Goal: Task Accomplishment & Management: Manage account settings

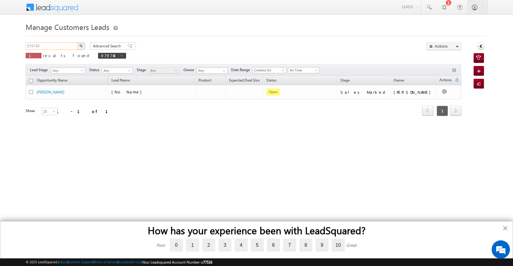
drag, startPoint x: 53, startPoint y: 45, endPoint x: 22, endPoint y: 42, distance: 31.9
click at [22, 42] on body "Menu [PERSON_NAME] [PERSON_NAME] a2@ks erve." at bounding box center [256, 86] width 513 height 173
paste input "61917"
type input "961917"
click at [84, 46] on button "button" at bounding box center [81, 45] width 8 height 7
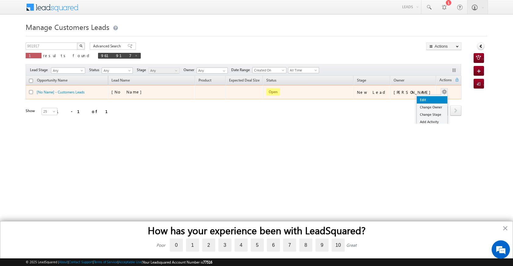
click at [426, 98] on link "Edit" at bounding box center [432, 99] width 31 height 7
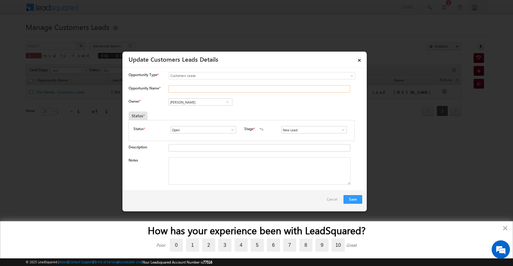
click at [190, 88] on input "Opportunity Name *" at bounding box center [260, 88] width 182 height 7
click at [174, 93] on div at bounding box center [258, 89] width 179 height 9
click at [196, 89] on input "Opportunity Name *" at bounding box center [260, 88] width 182 height 7
paste input "[PERSON_NAME]"
type input "[PERSON_NAME]"
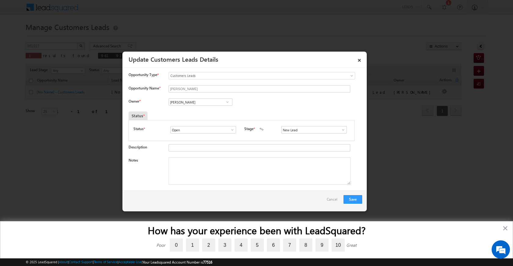
click at [339, 130] on link at bounding box center [342, 130] width 8 height 6
click at [313, 154] on link "Sales Marked" at bounding box center [313, 156] width 65 height 7
type input "Sales Marked"
click at [224, 170] on textarea "Notes" at bounding box center [260, 171] width 182 height 28
click at [230, 130] on span at bounding box center [233, 129] width 6 height 5
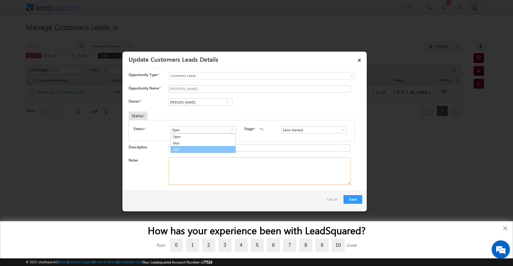
click at [222, 177] on textarea "Notes" at bounding box center [260, 171] width 182 height 28
click at [232, 181] on textarea "Notes" at bounding box center [260, 171] width 182 height 28
drag, startPoint x: 177, startPoint y: 157, endPoint x: 177, endPoint y: 163, distance: 5.5
click at [177, 159] on textarea "Notes" at bounding box center [260, 171] width 182 height 28
click at [177, 163] on textarea "Notes" at bounding box center [260, 171] width 182 height 28
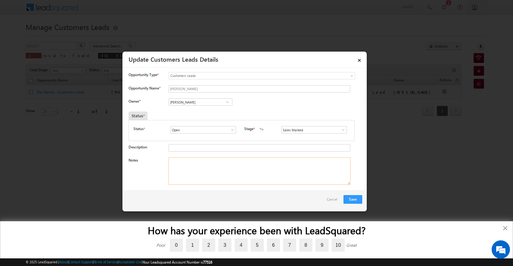
paste textarea "[PERSON_NAME] LAP LOAN 45 LAC LOAN AMOUNT 10 LAC BUSINESS DITREJANE UNIQ ID 961…"
type textarea "[PERSON_NAME] LAP LOAN 45 LAC LOAN AMOUNT 10 LAC BUSINESS DITREJANE UNIQ ID 961…"
click at [226, 103] on span at bounding box center [228, 102] width 6 height 5
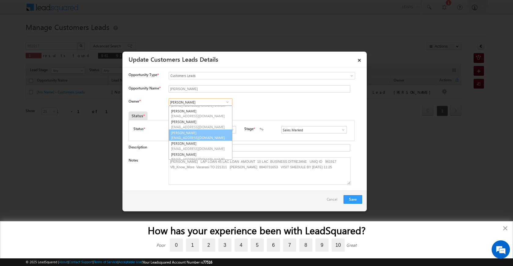
scroll to position [61, 0]
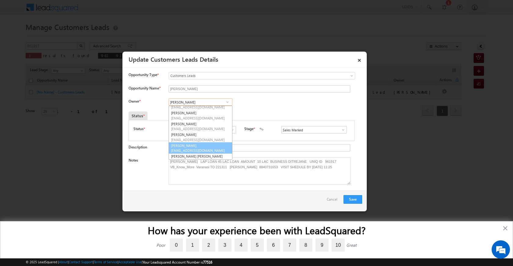
click at [206, 145] on link "[PERSON_NAME] Jaiswal [EMAIL_ADDRESS][DOMAIN_NAME]" at bounding box center [201, 148] width 64 height 12
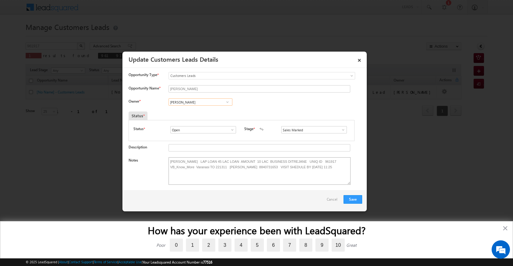
type input "[PERSON_NAME]"
drag, startPoint x: 212, startPoint y: 175, endPoint x: 215, endPoint y: 175, distance: 3.1
click at [212, 175] on textarea "[PERSON_NAME] LAP LOAN 45 LAC LOAN AMOUNT 10 LAC BUSINESS DITREJANE UNIQ ID 961…" at bounding box center [260, 171] width 182 height 28
click at [357, 199] on button "Save" at bounding box center [353, 199] width 19 height 9
